Goal: Task Accomplishment & Management: Manage account settings

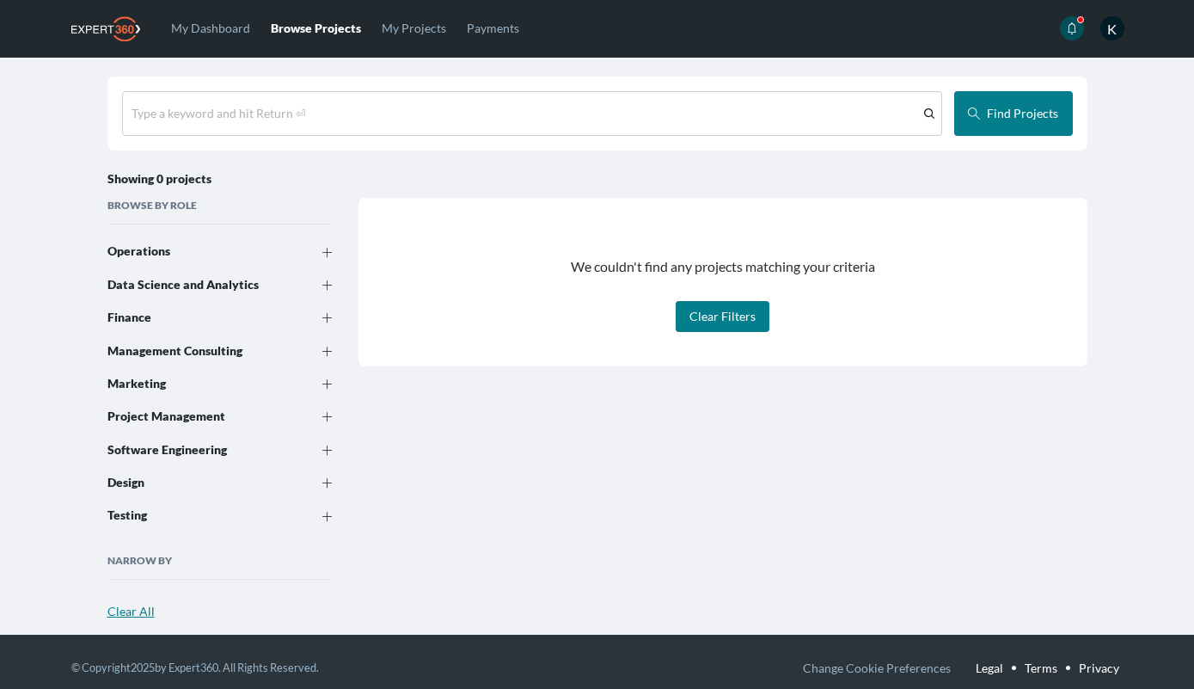
scroll to position [35, 0]
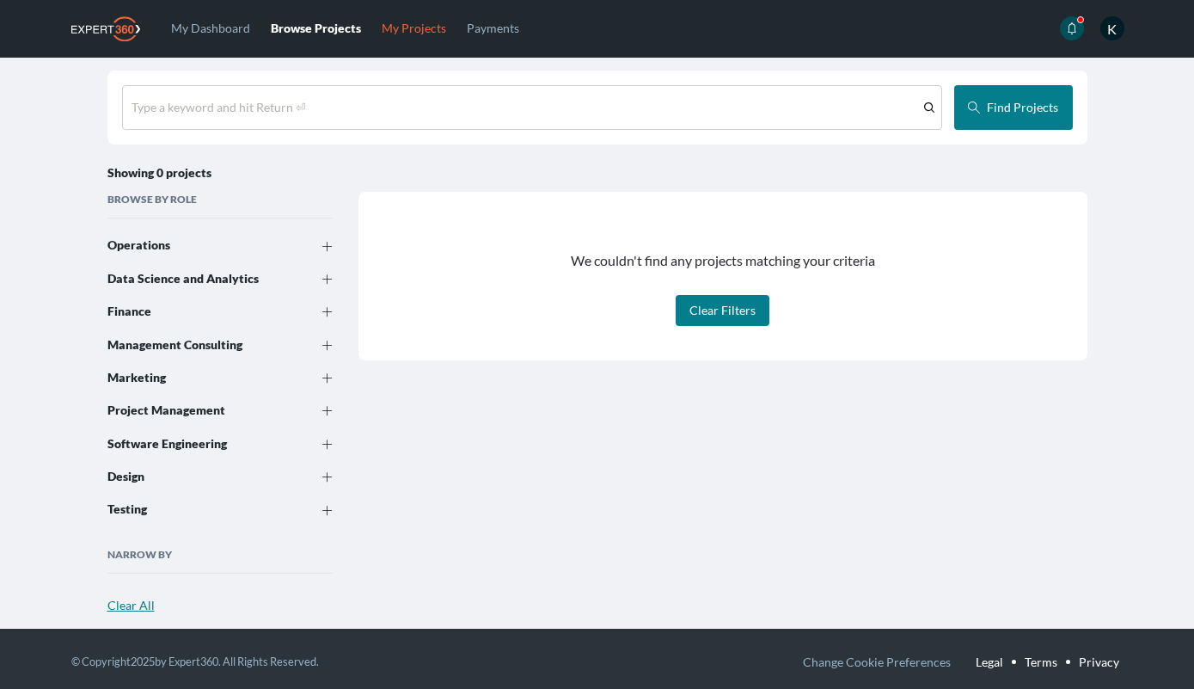
click at [410, 31] on link "My Projects" at bounding box center [413, 28] width 85 height 56
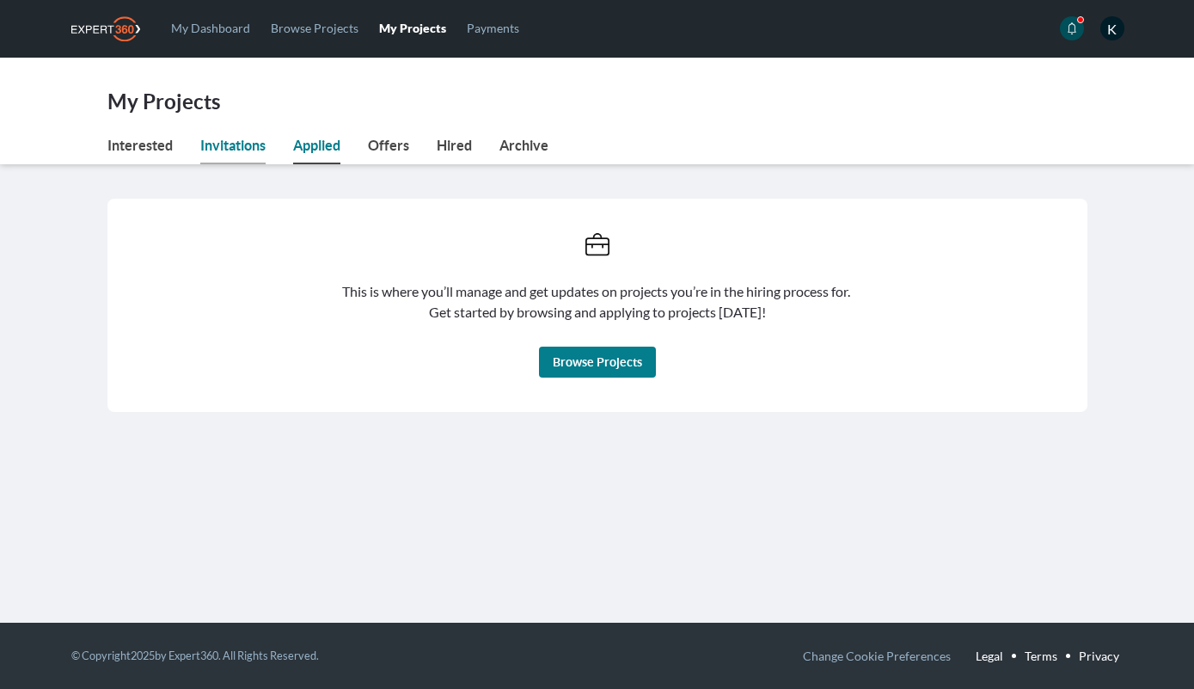
click at [231, 139] on link "Invitations" at bounding box center [232, 149] width 65 height 29
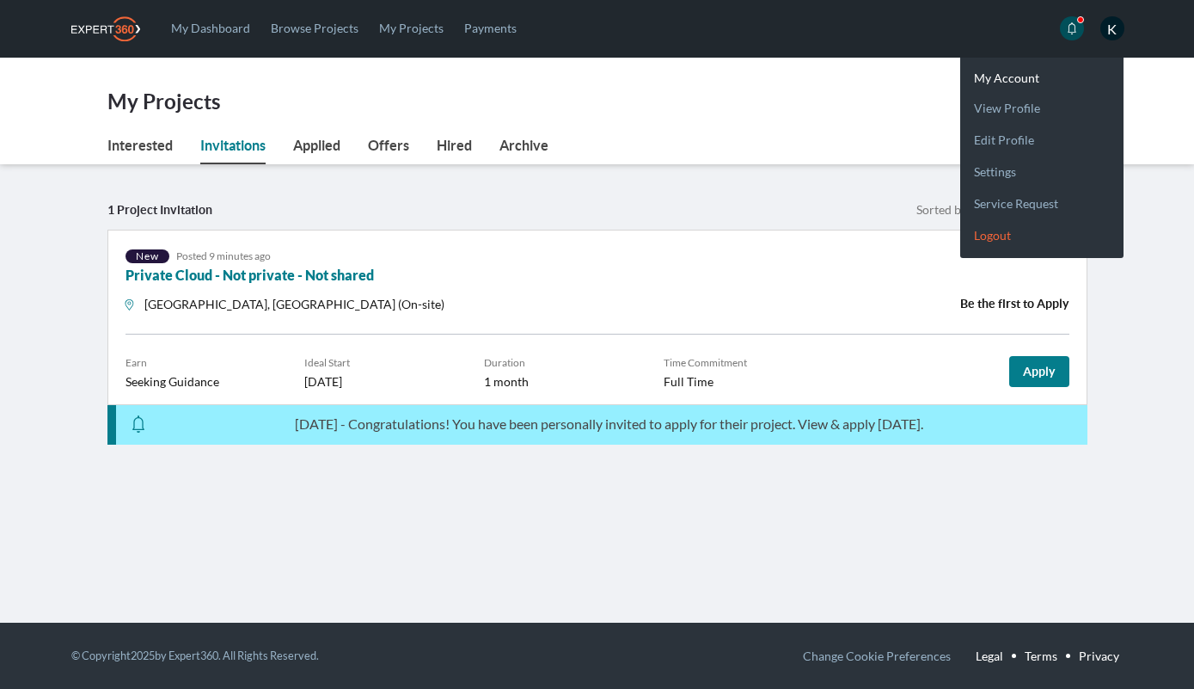
click at [996, 231] on link "Logout" at bounding box center [1041, 228] width 163 height 32
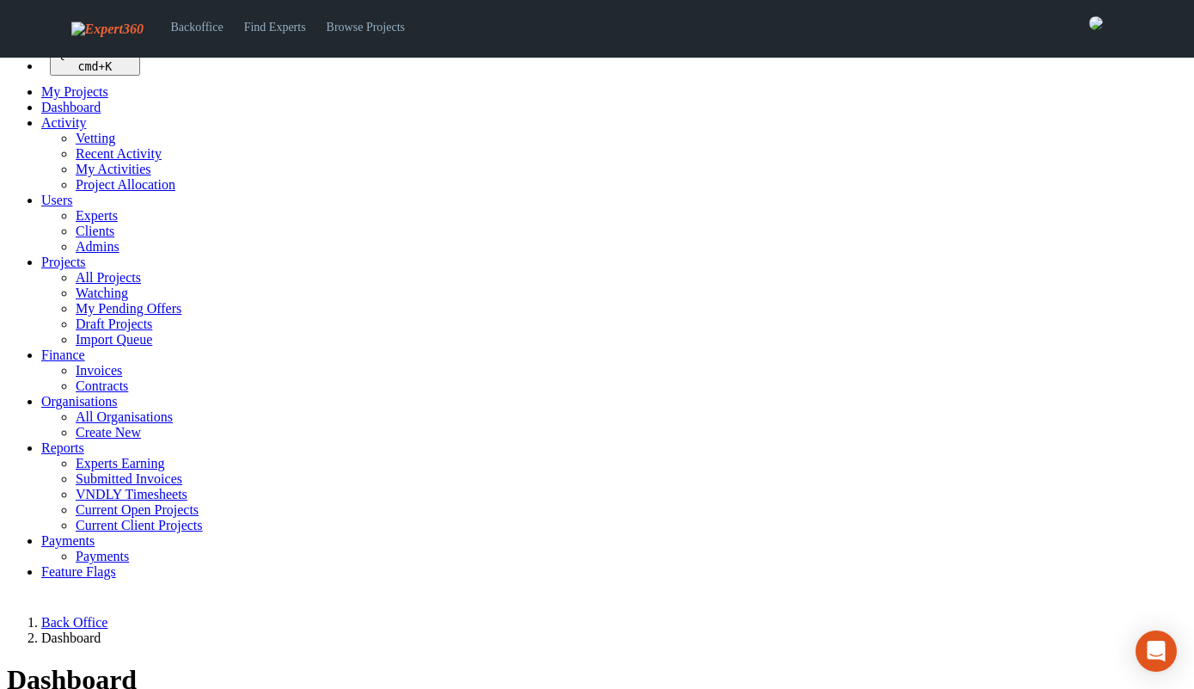
click at [63, 269] on span "Projects" at bounding box center [63, 261] width 45 height 15
